Goal: Information Seeking & Learning: Learn about a topic

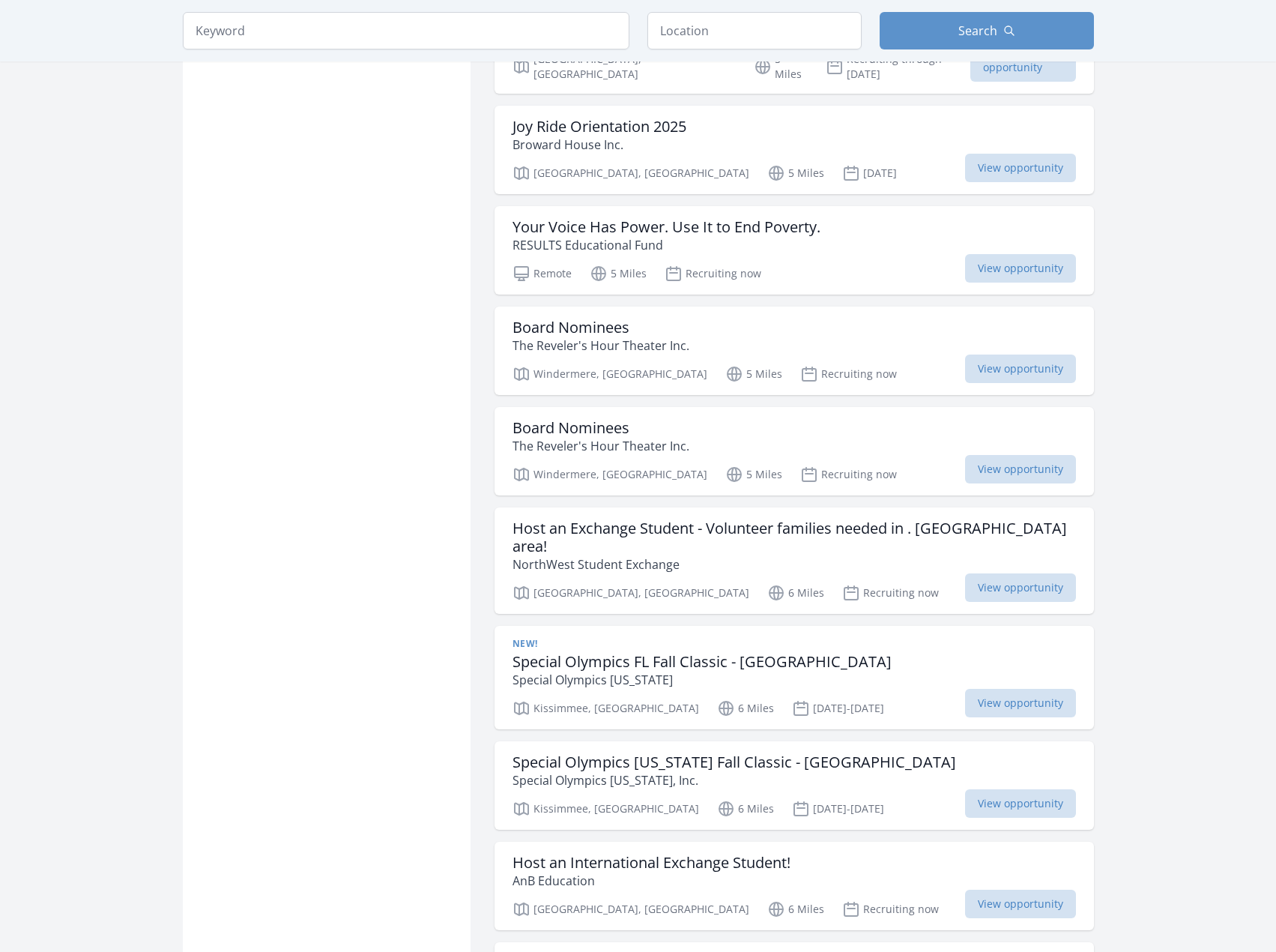
scroll to position [1637, 0]
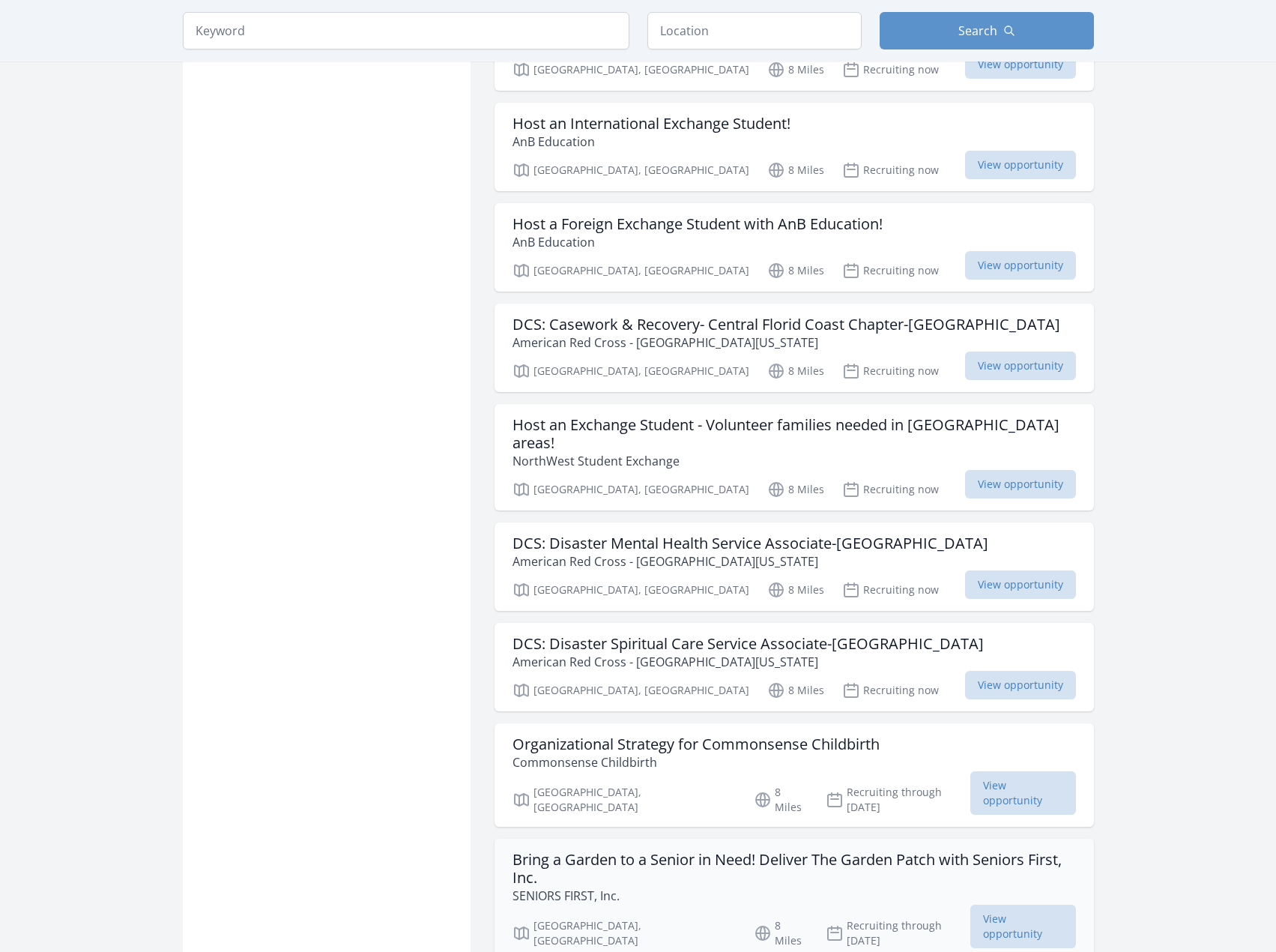
scroll to position [3211, 0]
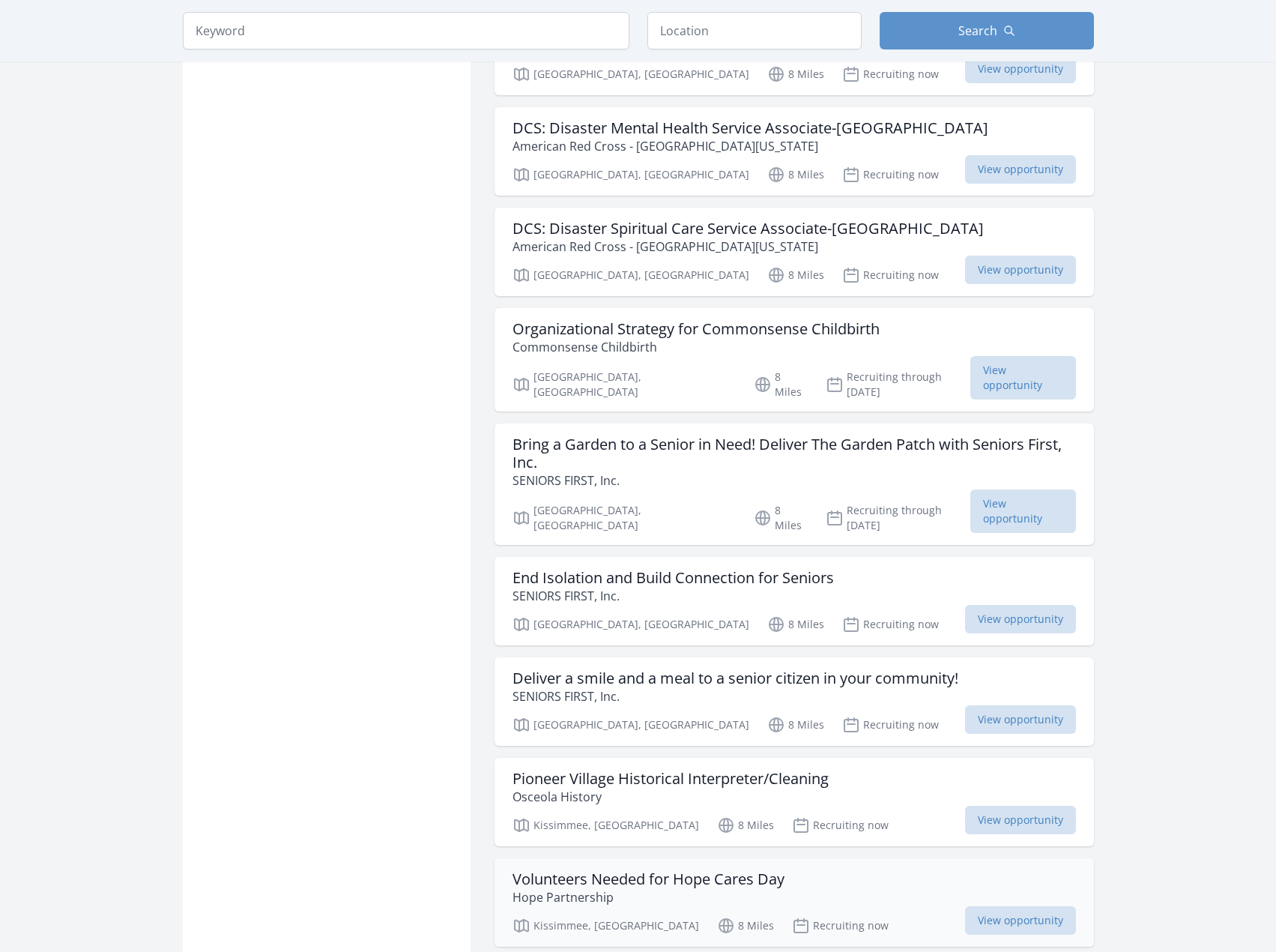
click at [855, 871] on div "Volunteers Needed for Hope Cares Day Hope Partnership" at bounding box center [794, 889] width 563 height 36
click at [810, 687] on p "SENIORS FIRST, Inc." at bounding box center [736, 696] width 446 height 18
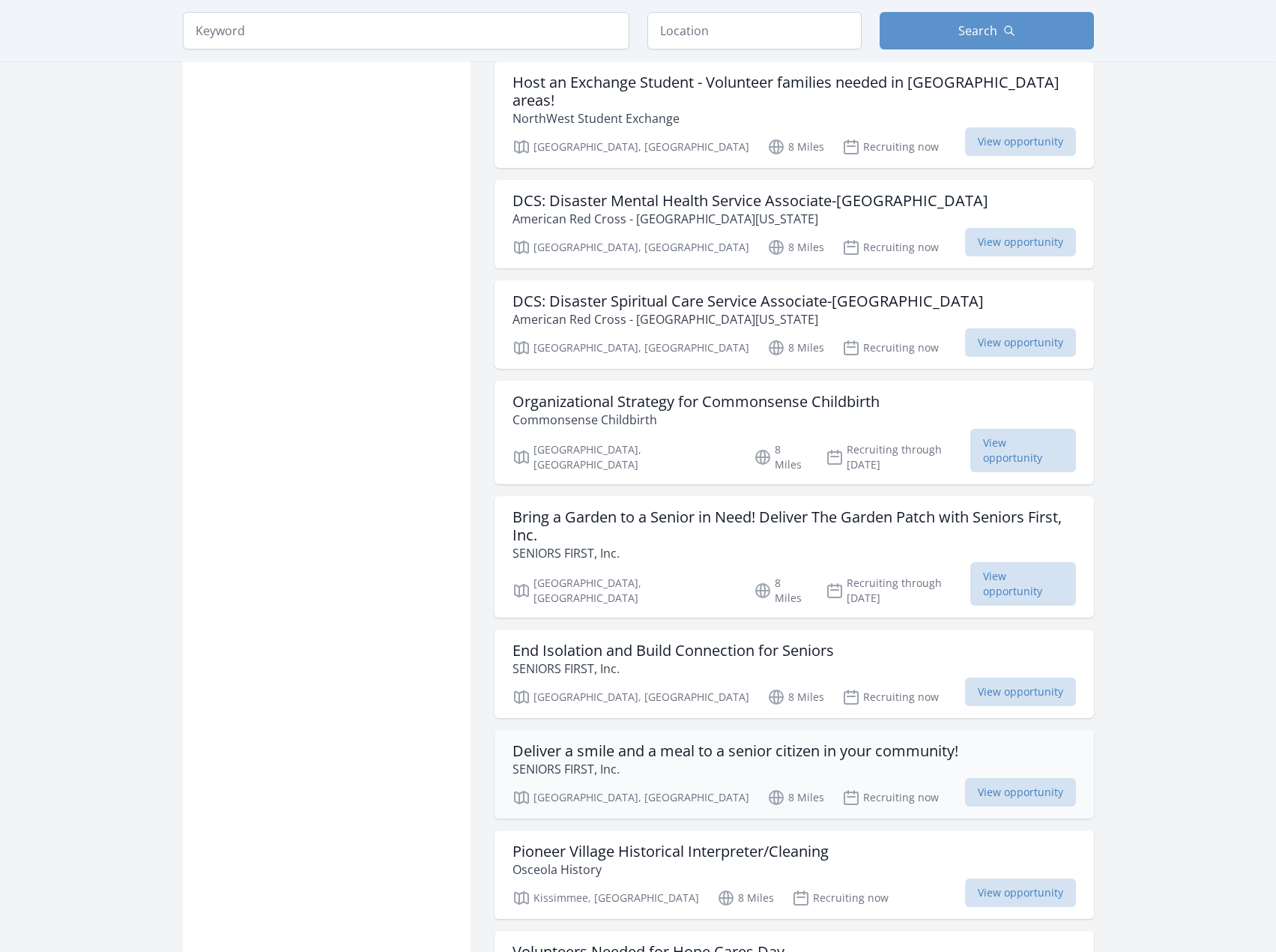
scroll to position [3136, 0]
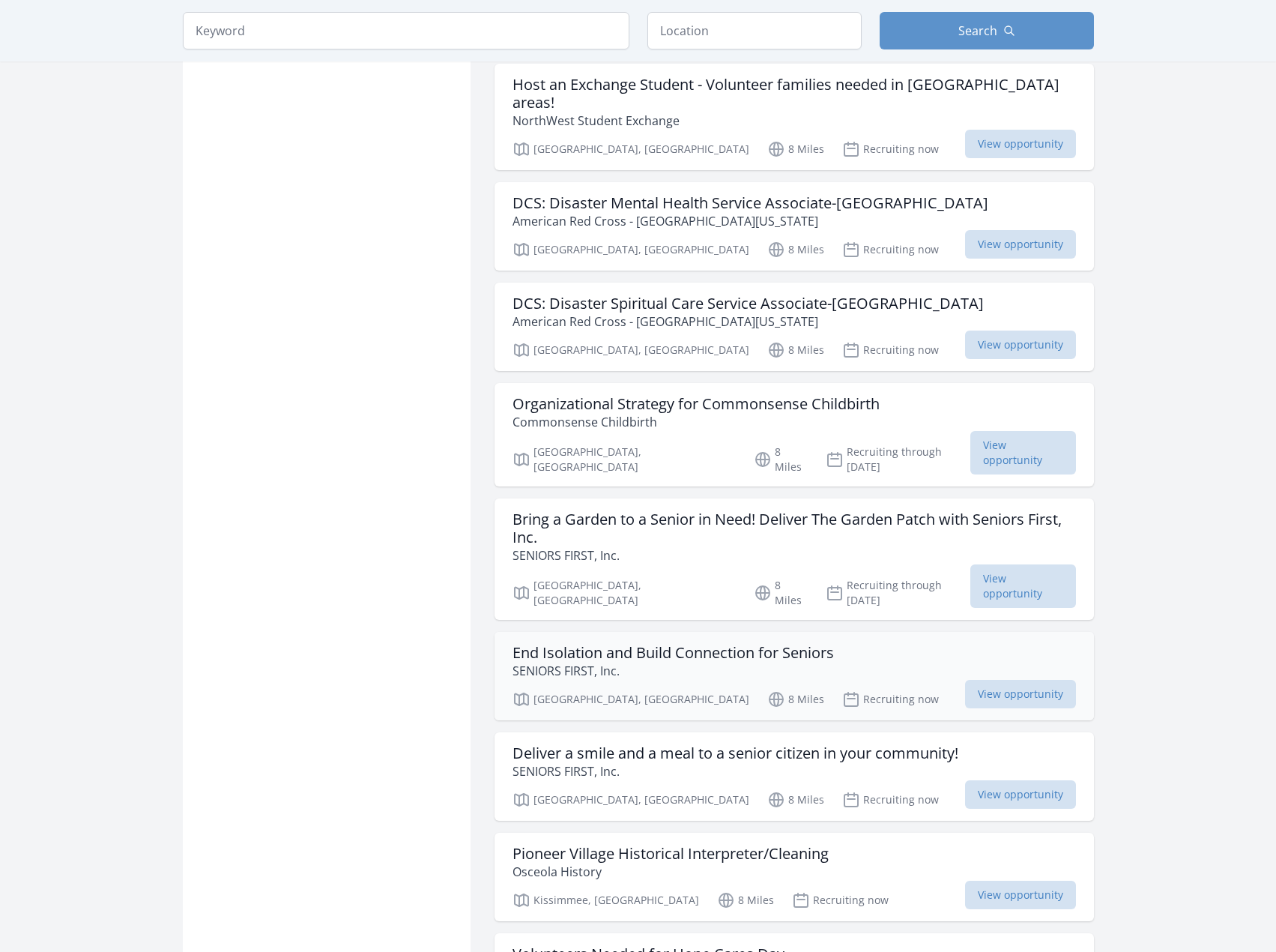
click at [900, 644] on div "End Isolation and Build Connection for Seniors SENIORS FIRST, Inc." at bounding box center [794, 662] width 563 height 36
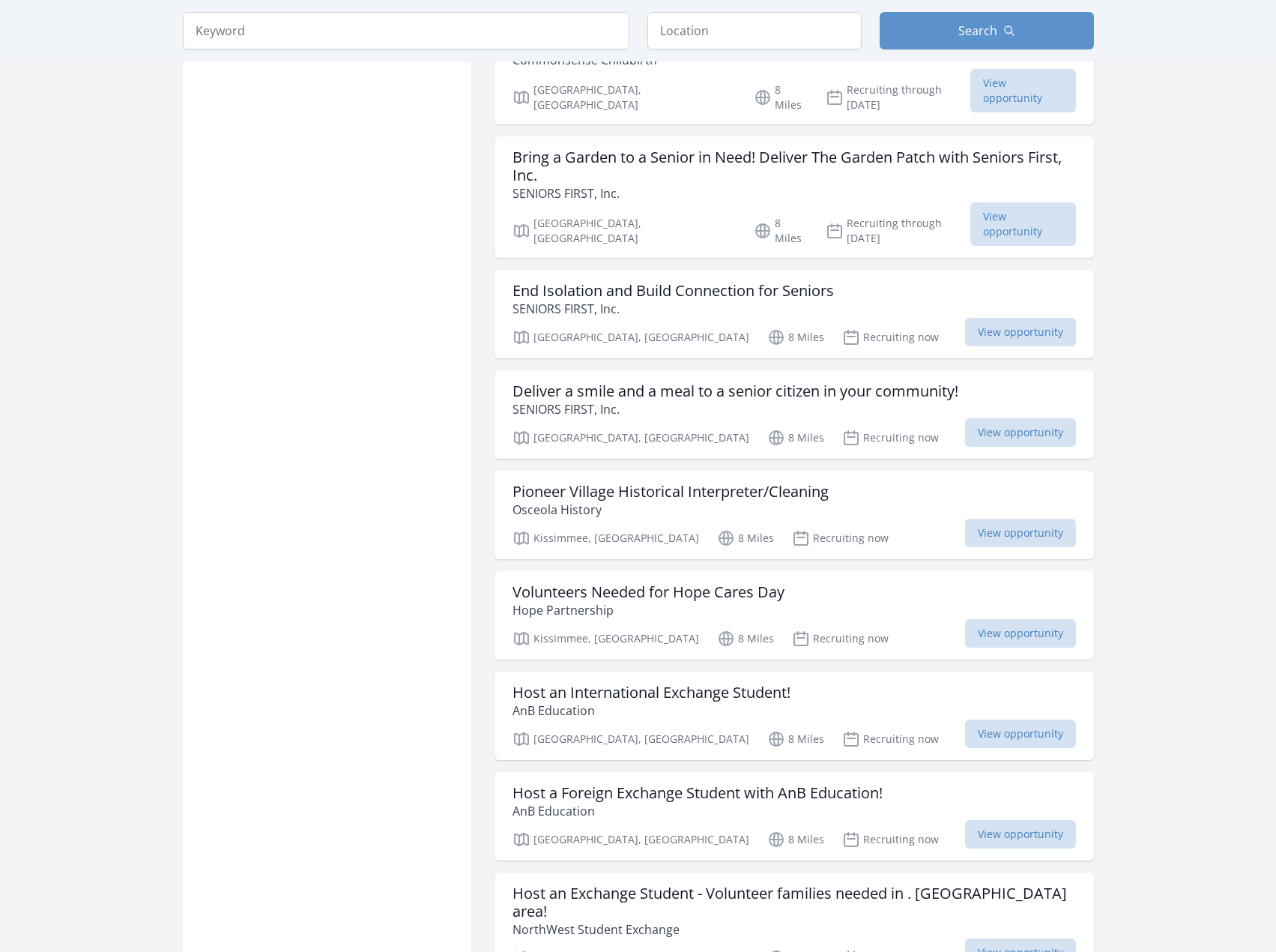
scroll to position [3682, 0]
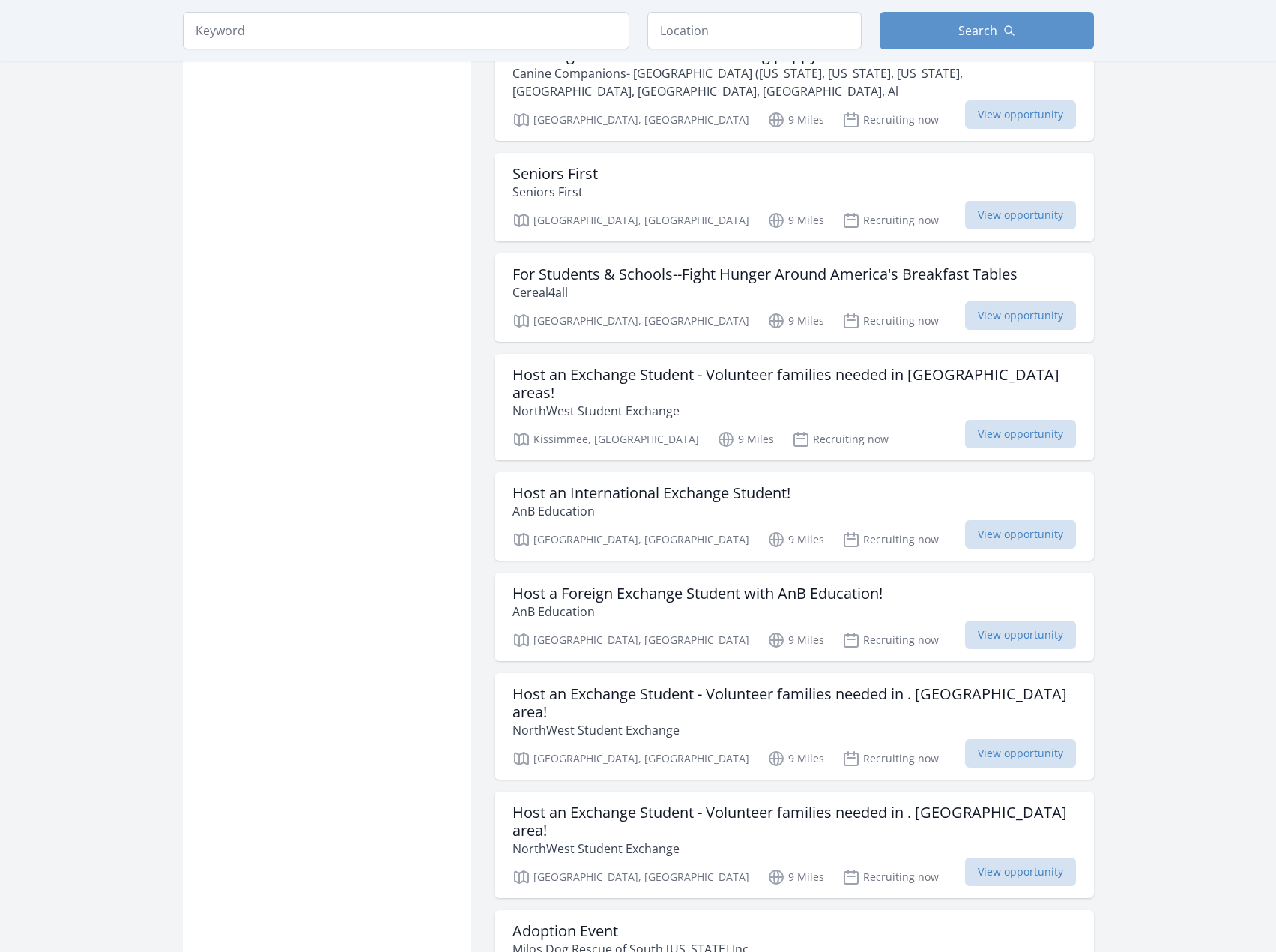
scroll to position [5481, 0]
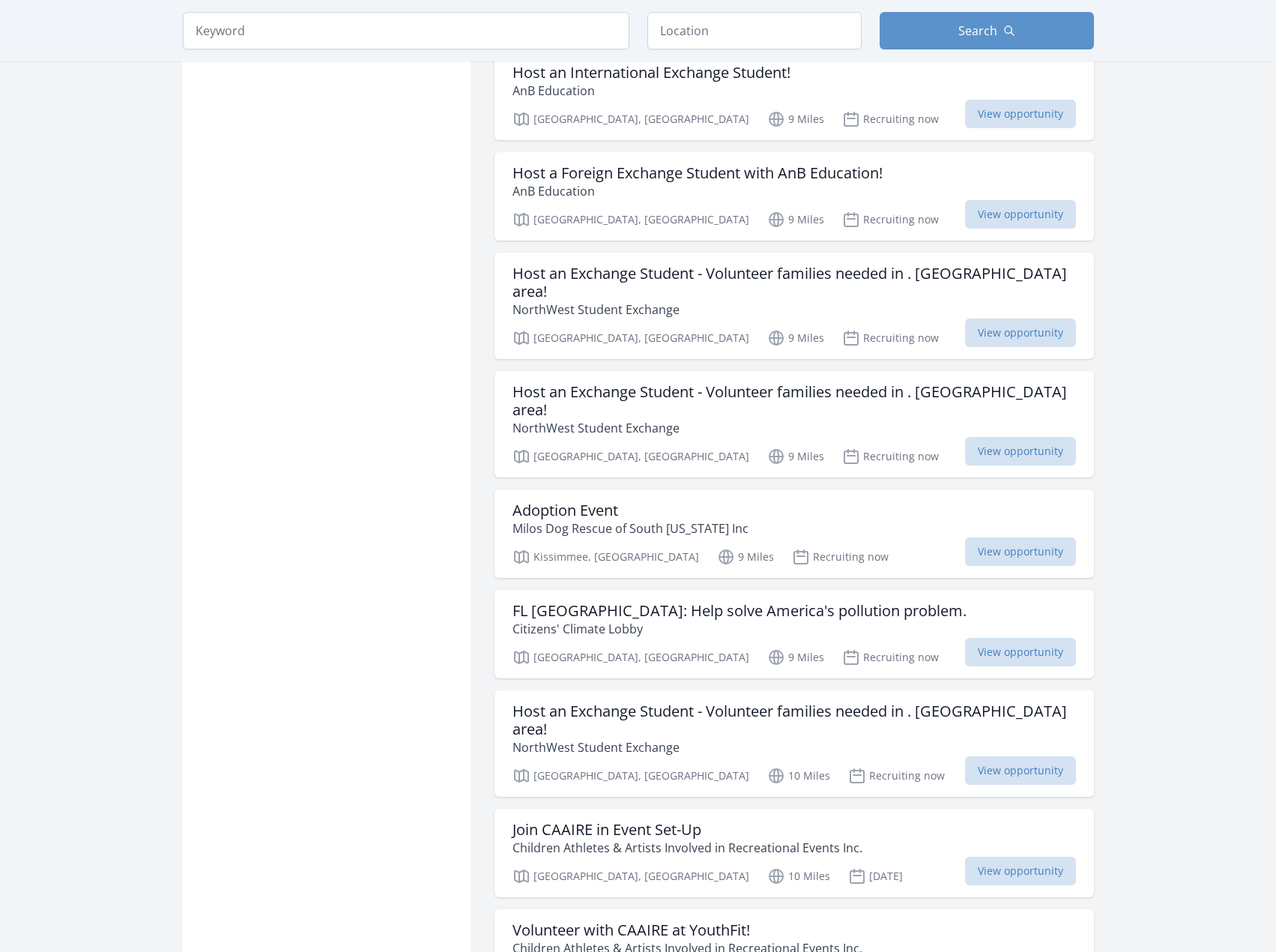
scroll to position [5931, 0]
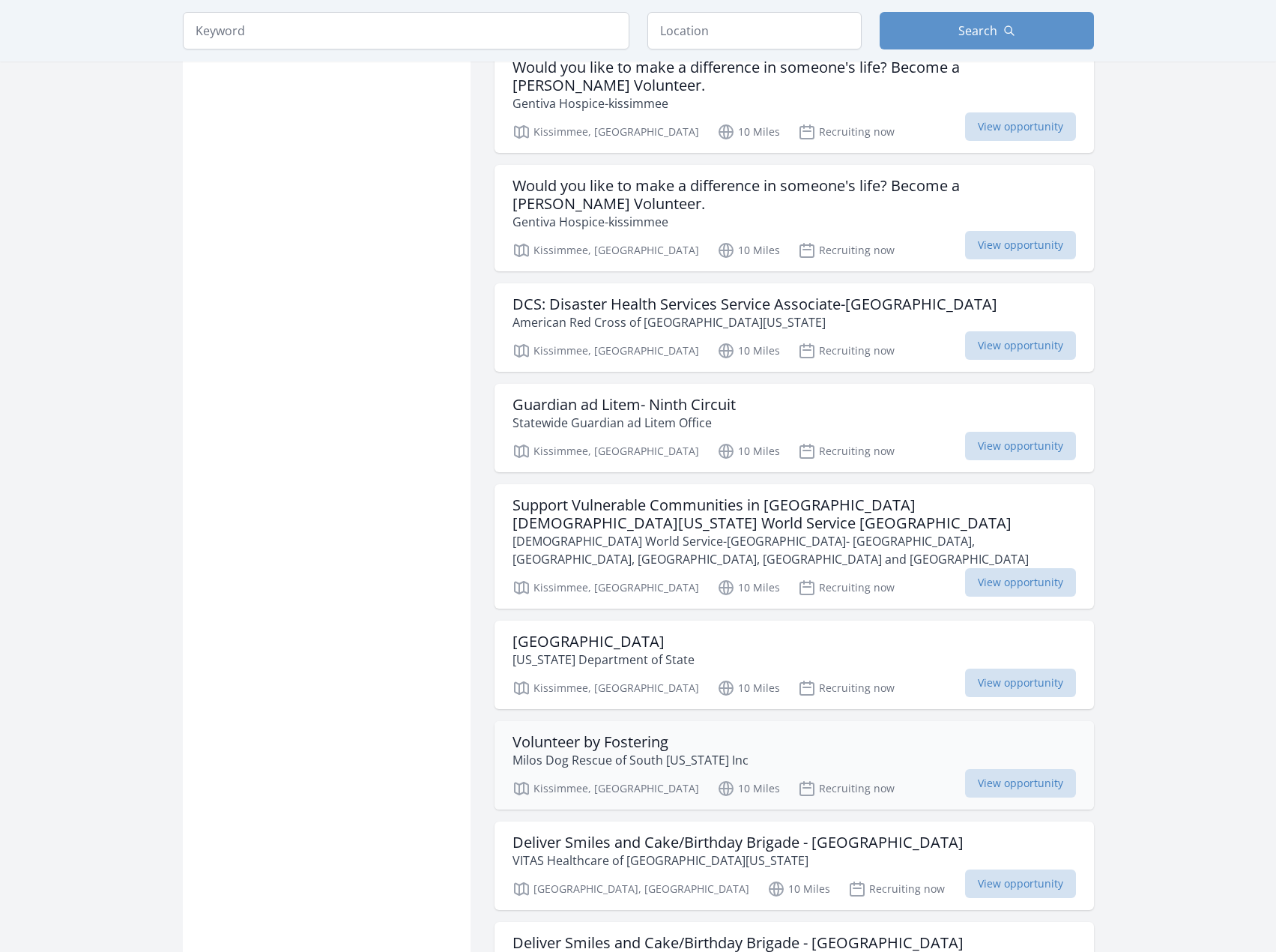
scroll to position [7879, 0]
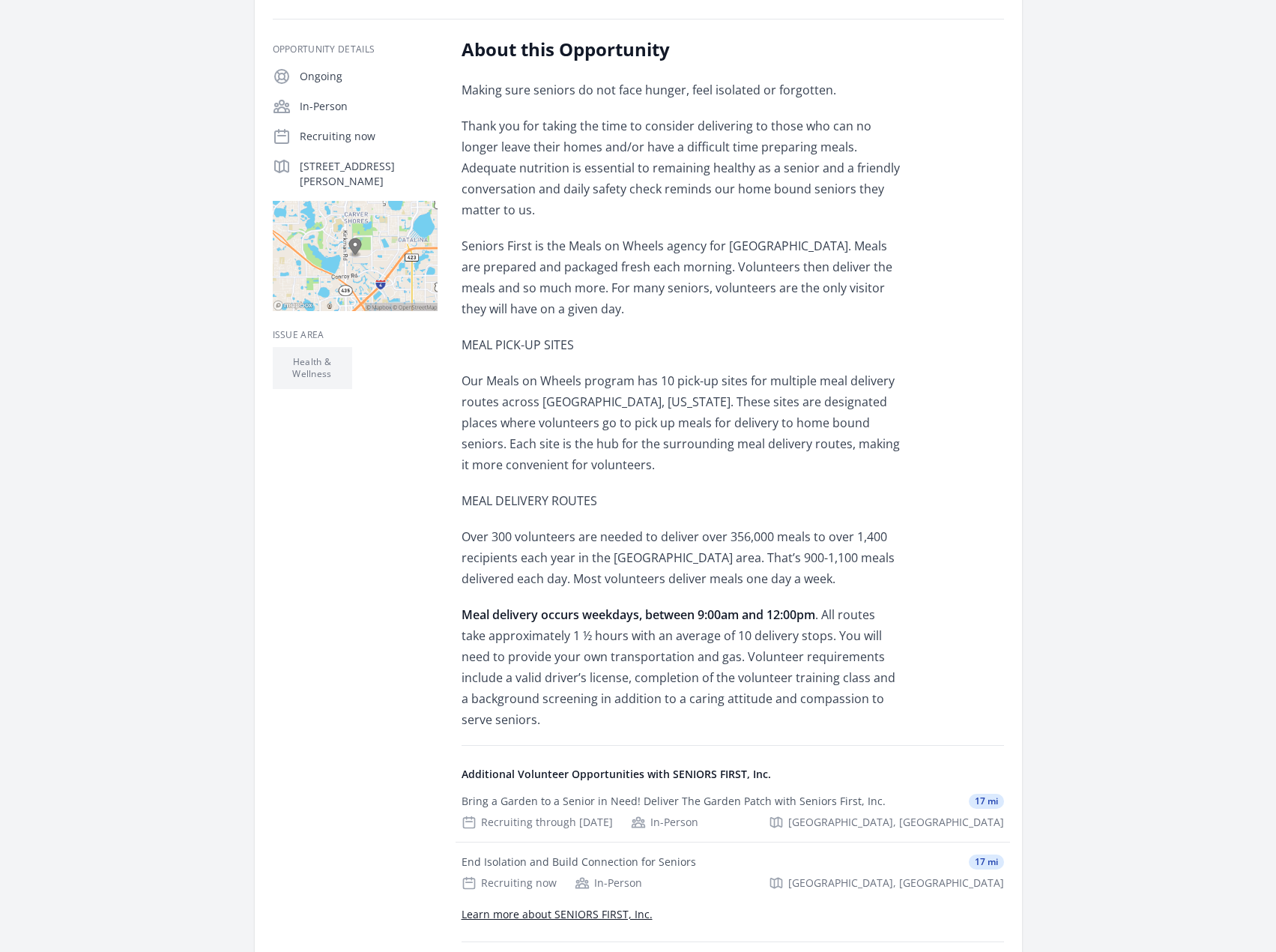
scroll to position [375, 0]
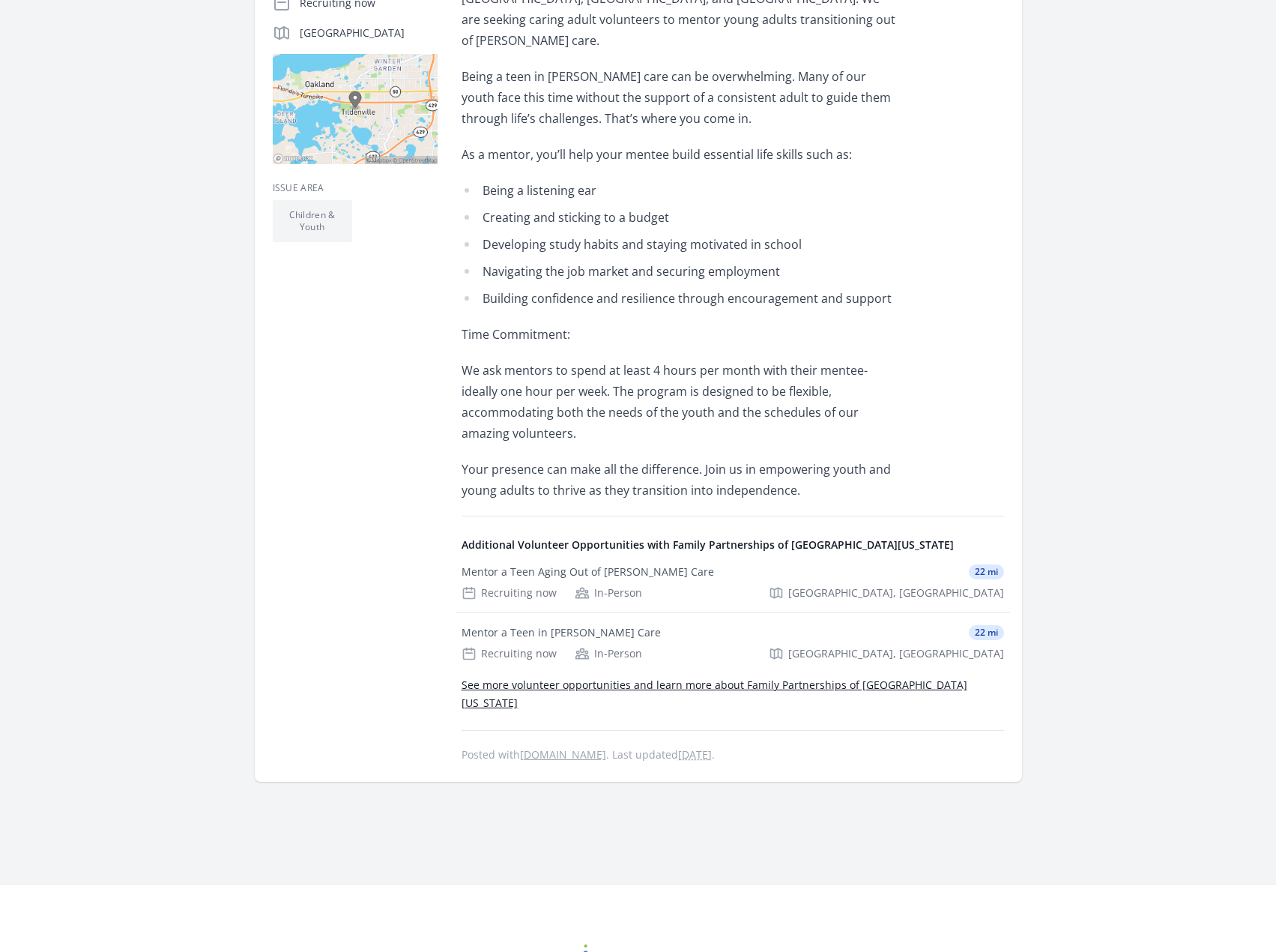
scroll to position [375, 0]
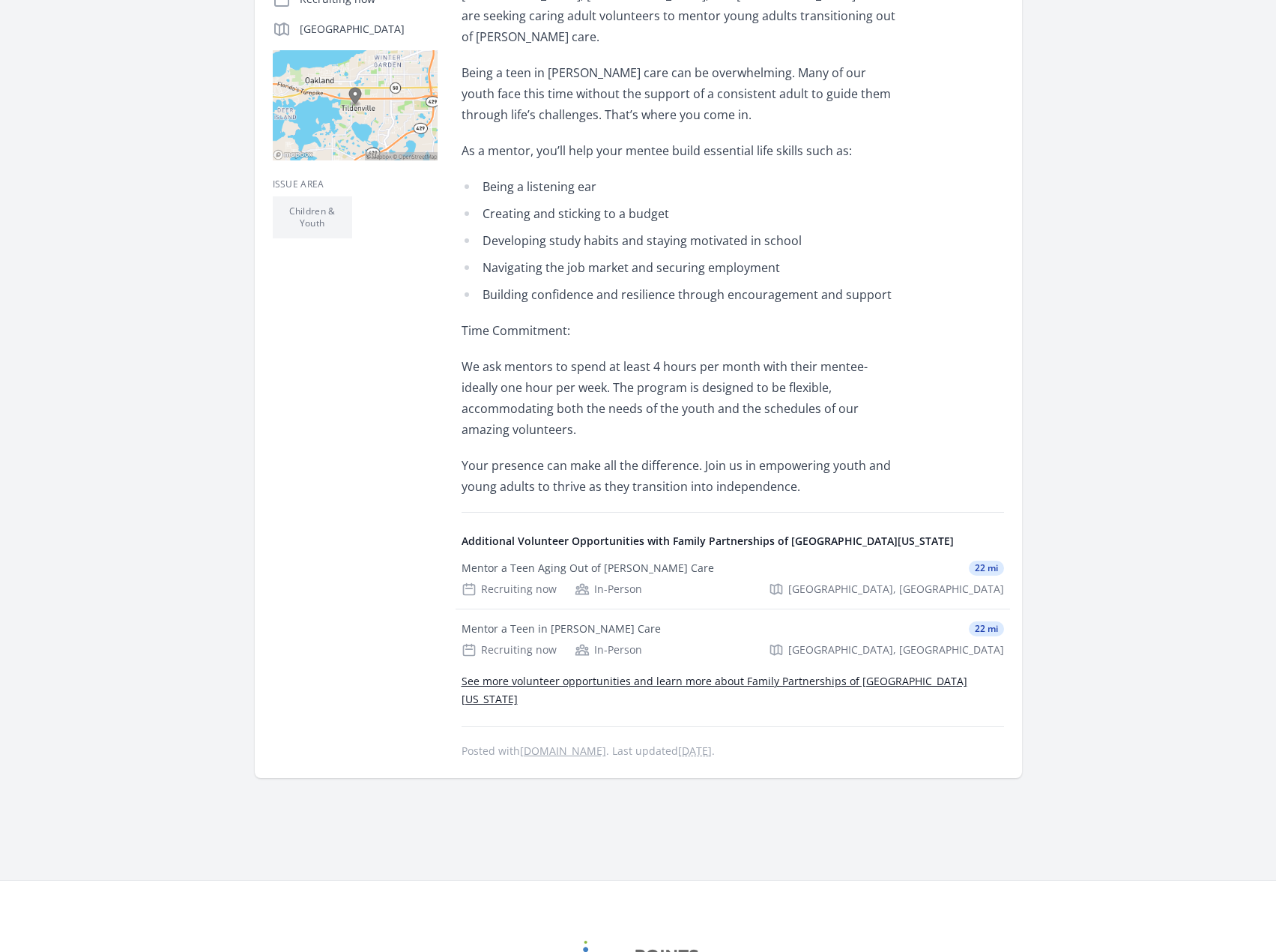
click at [641, 674] on link "See more volunteer opportunities and learn more about Family Partnerships of Ce…" at bounding box center [714, 690] width 506 height 33
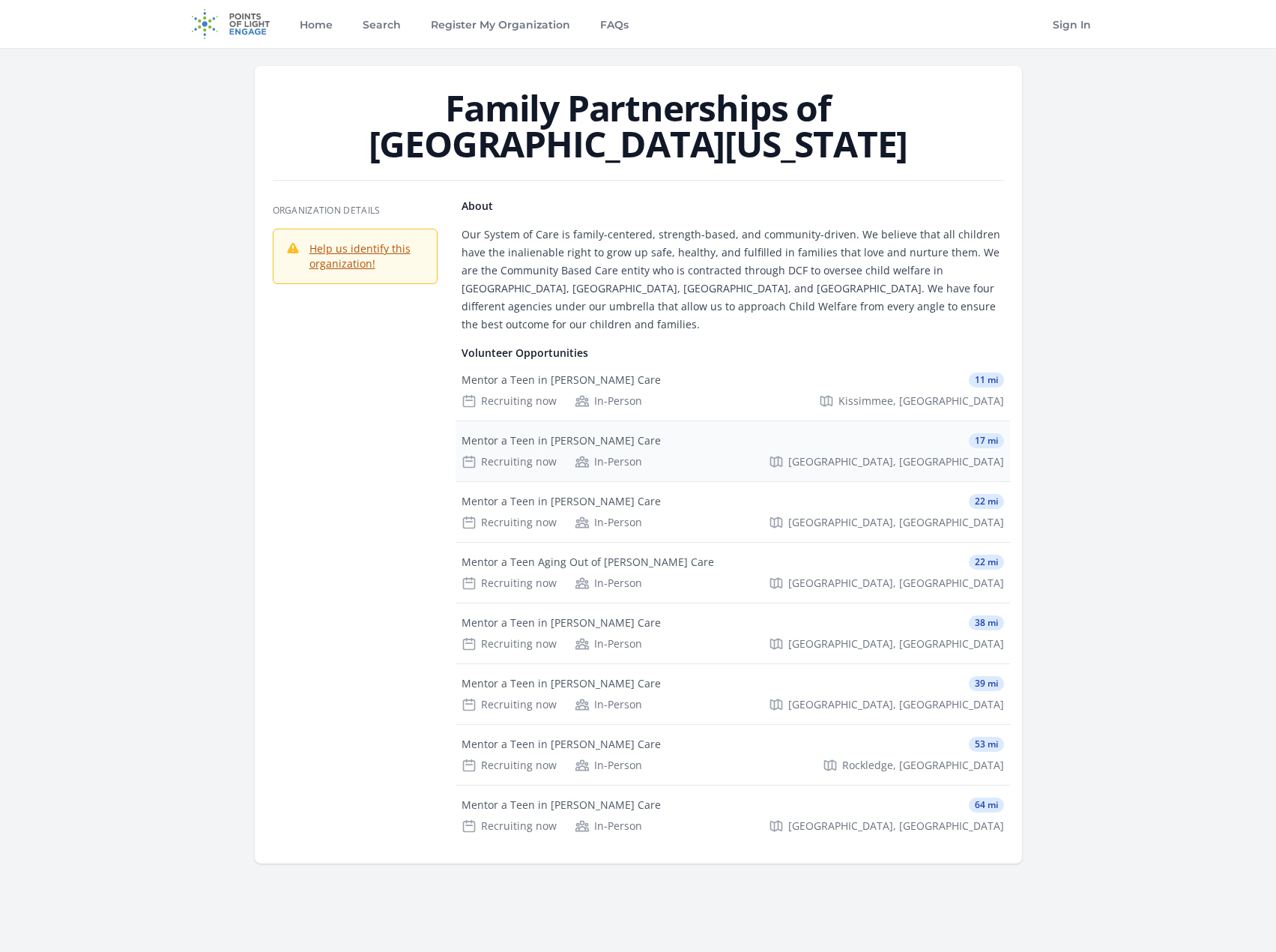
click at [794, 433] on div "Mentor a Teen in Foster Care 17 mi" at bounding box center [732, 440] width 543 height 15
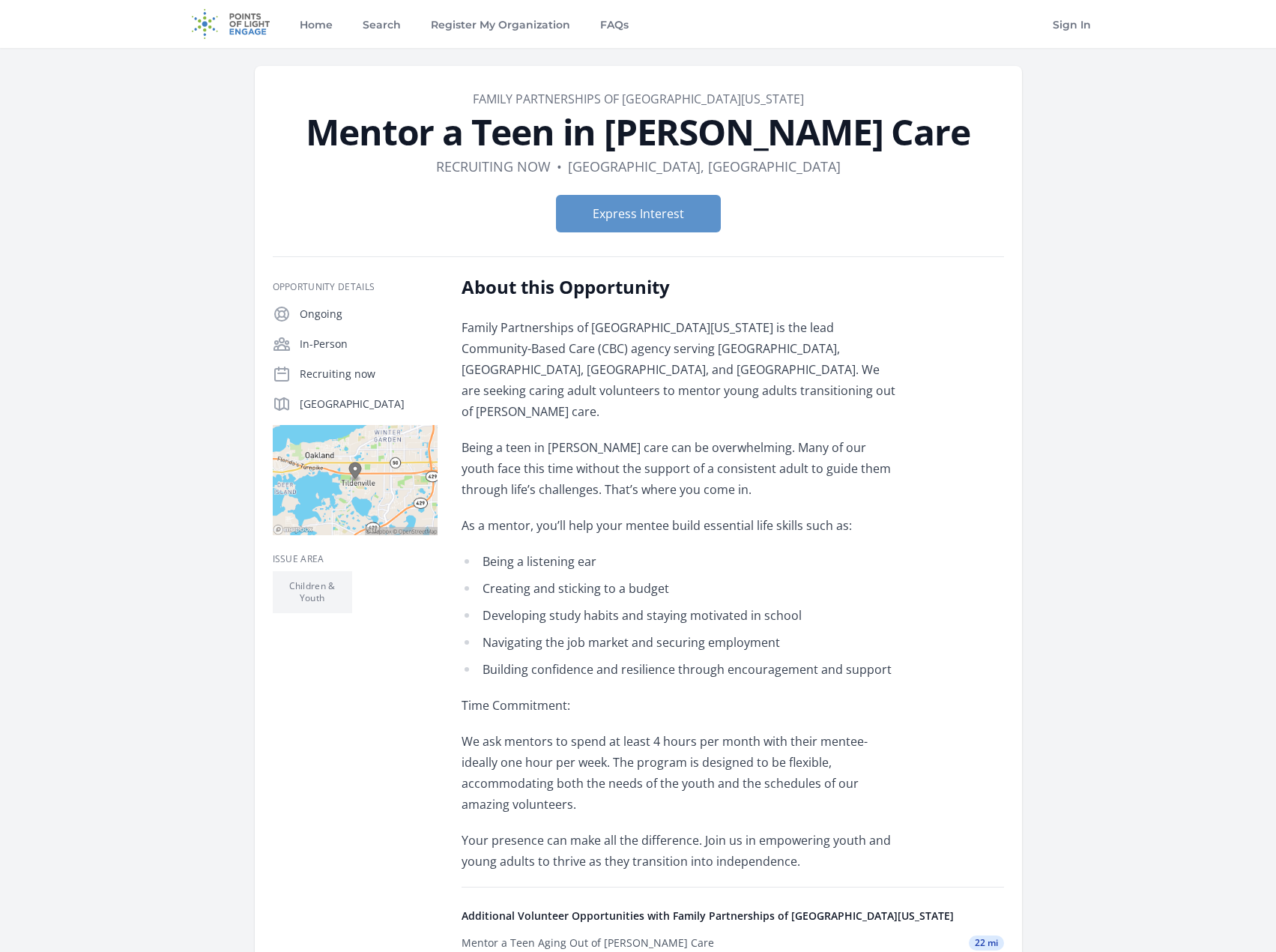
drag, startPoint x: 814, startPoint y: 106, endPoint x: 487, endPoint y: 71, distance: 328.9
click at [487, 71] on article "Organization Family Partnerships of [GEOGRAPHIC_DATA][US_STATE] Mentor a Teen i…" at bounding box center [638, 609] width 767 height 1087
copy link "Family Partnerships of [GEOGRAPHIC_DATA][US_STATE]"
